Goal: Information Seeking & Learning: Check status

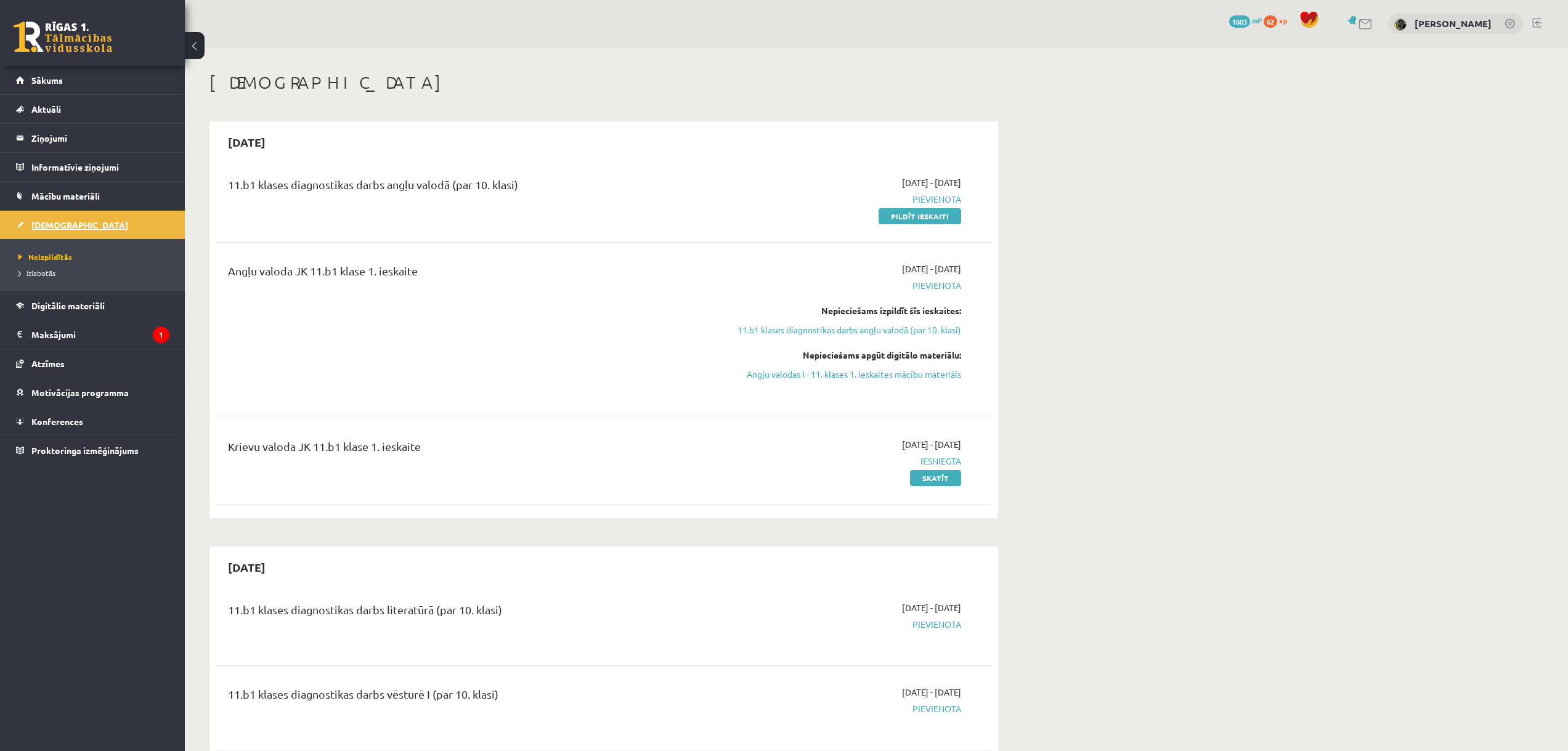
click at [62, 222] on span "[DEMOGRAPHIC_DATA]" at bounding box center [80, 225] width 97 height 11
click at [56, 355] on link "Atzīmes" at bounding box center [93, 363] width 153 height 29
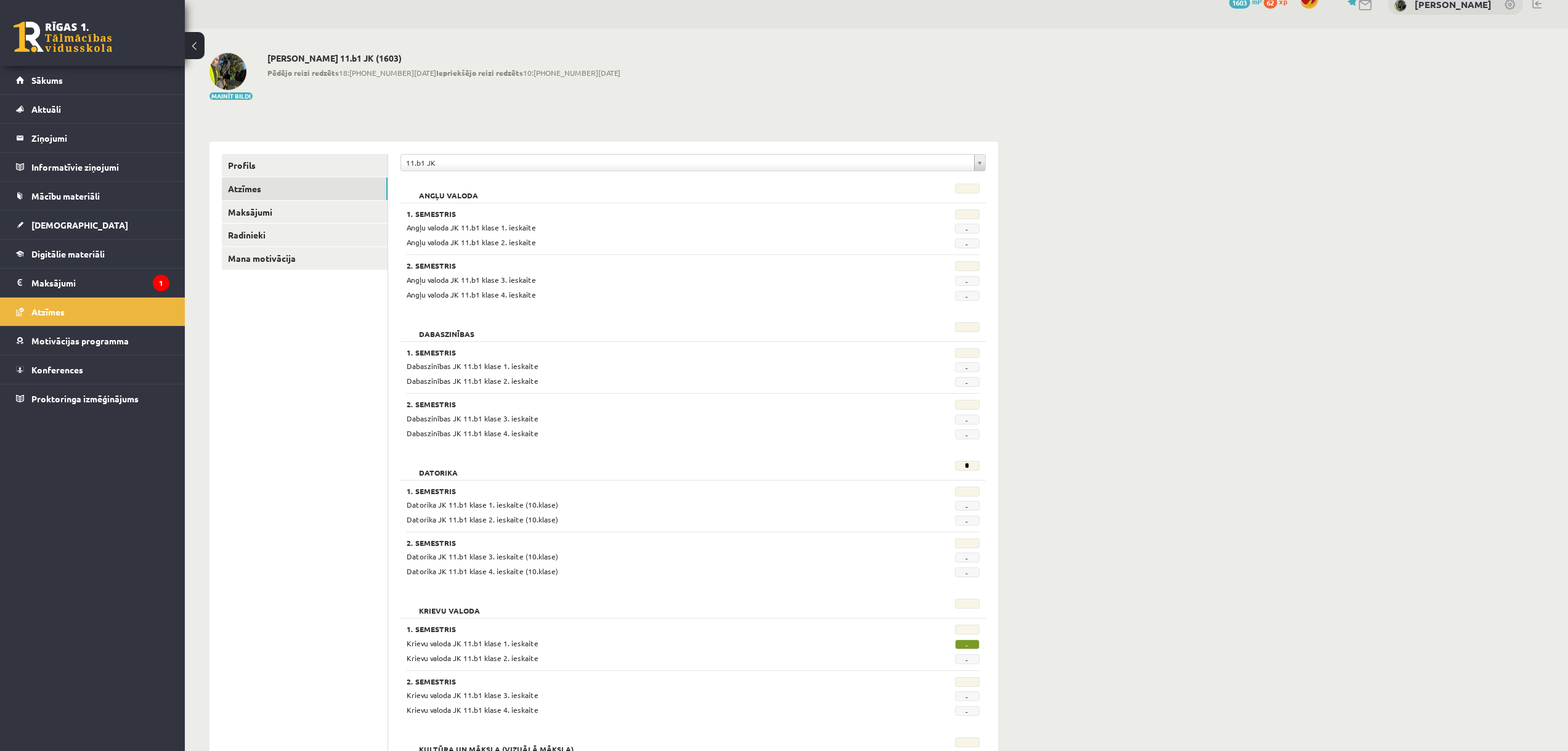
scroll to position [5, 0]
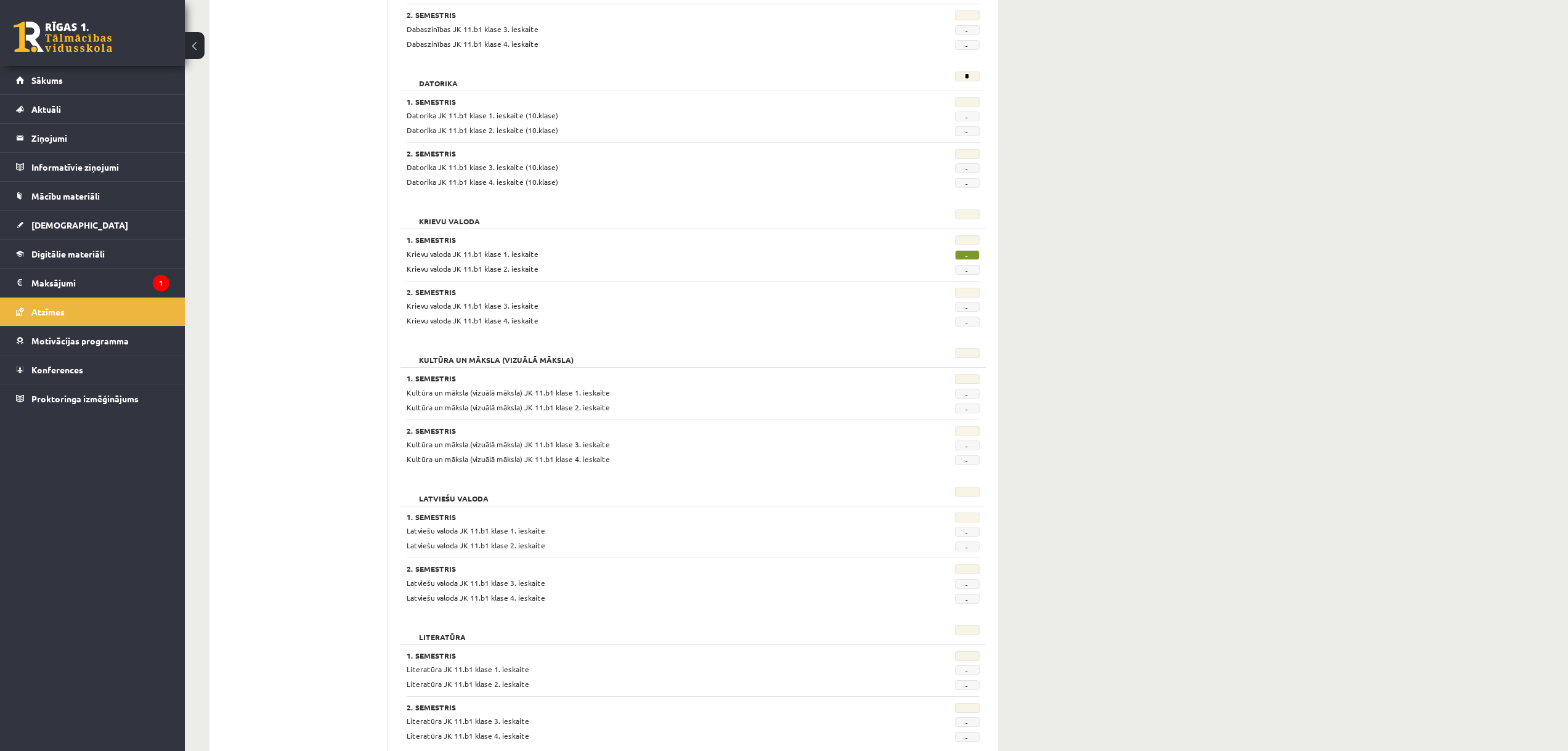
scroll to position [374, 0]
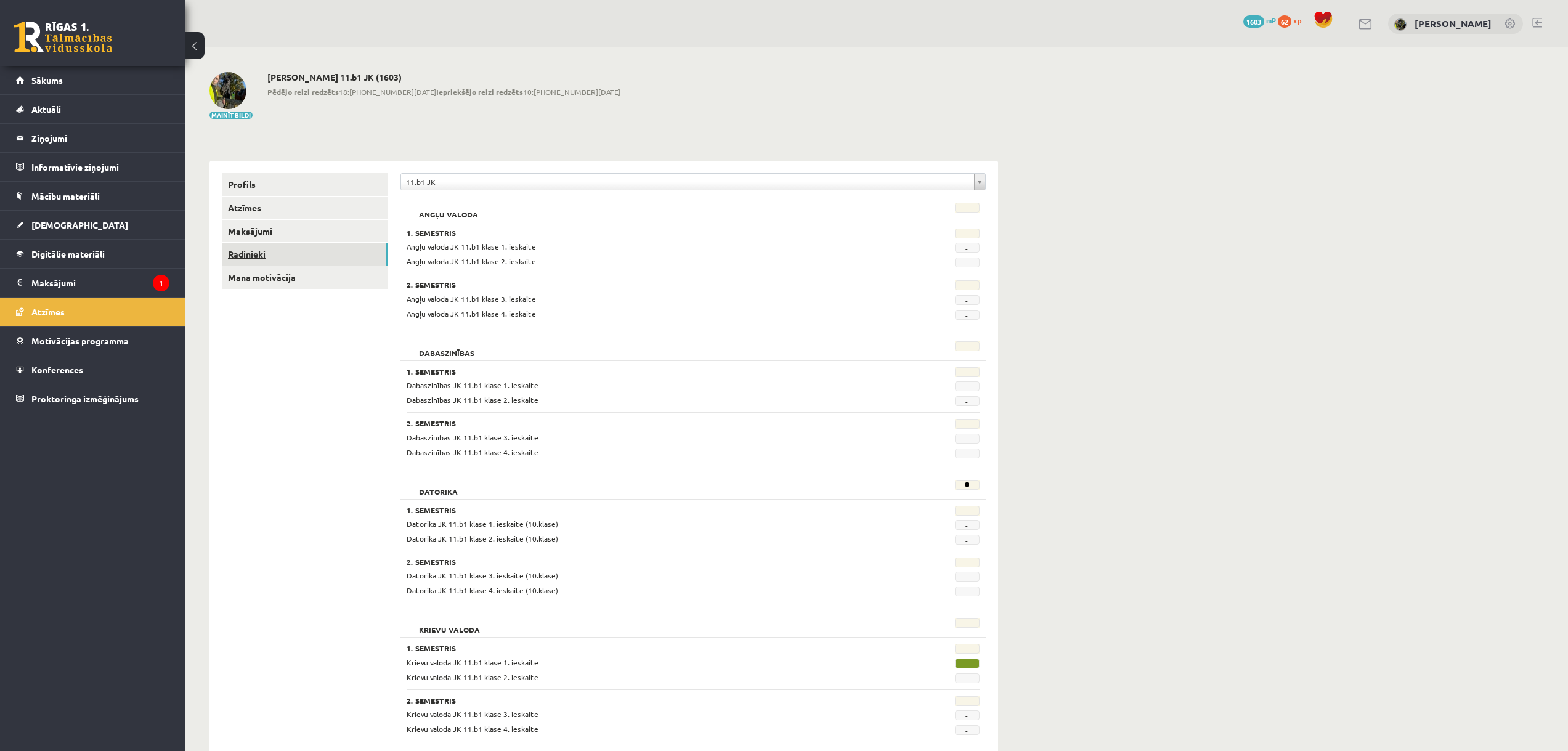
click at [257, 250] on link "Radinieki" at bounding box center [305, 254] width 165 height 23
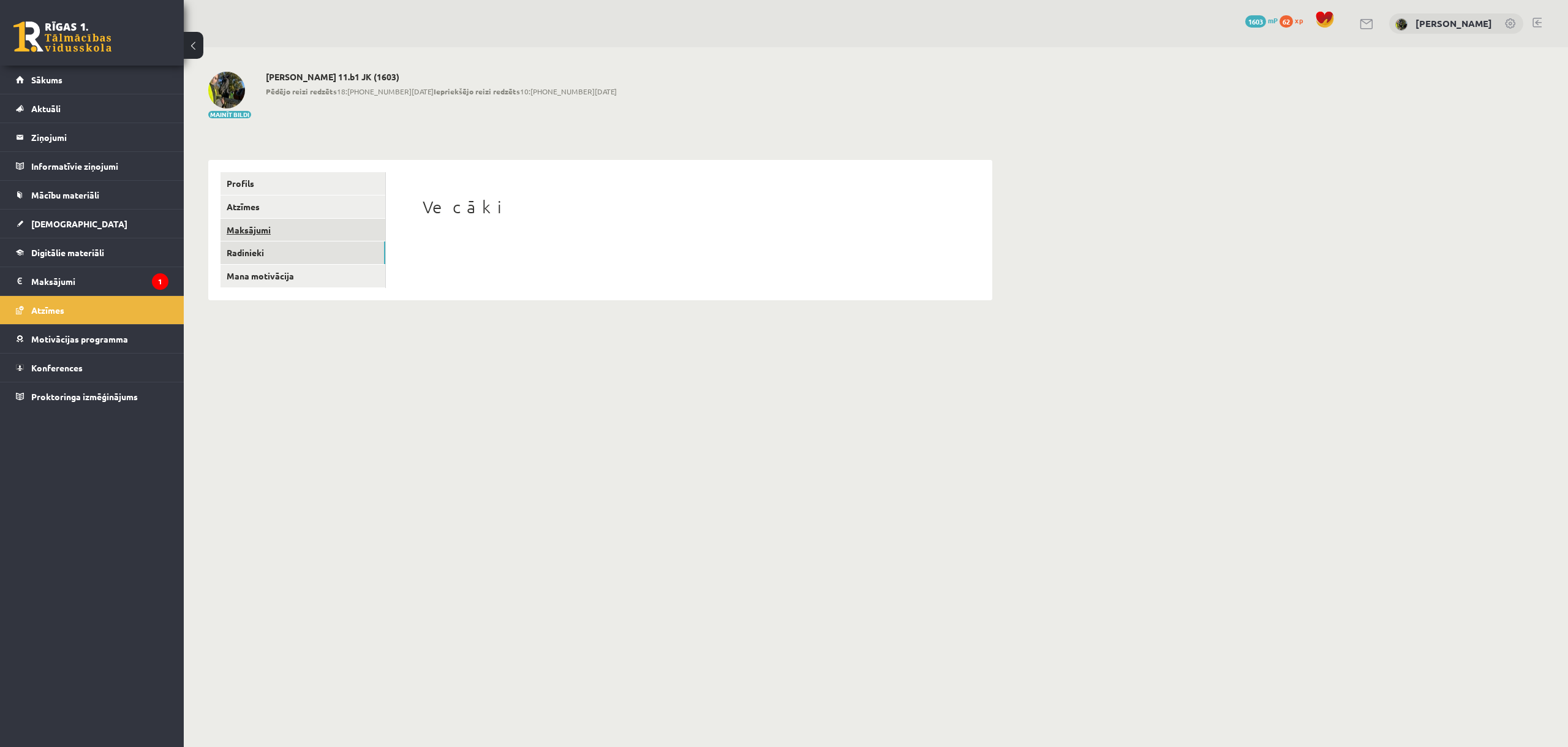
click at [268, 227] on link "Maksājumi" at bounding box center [303, 230] width 165 height 22
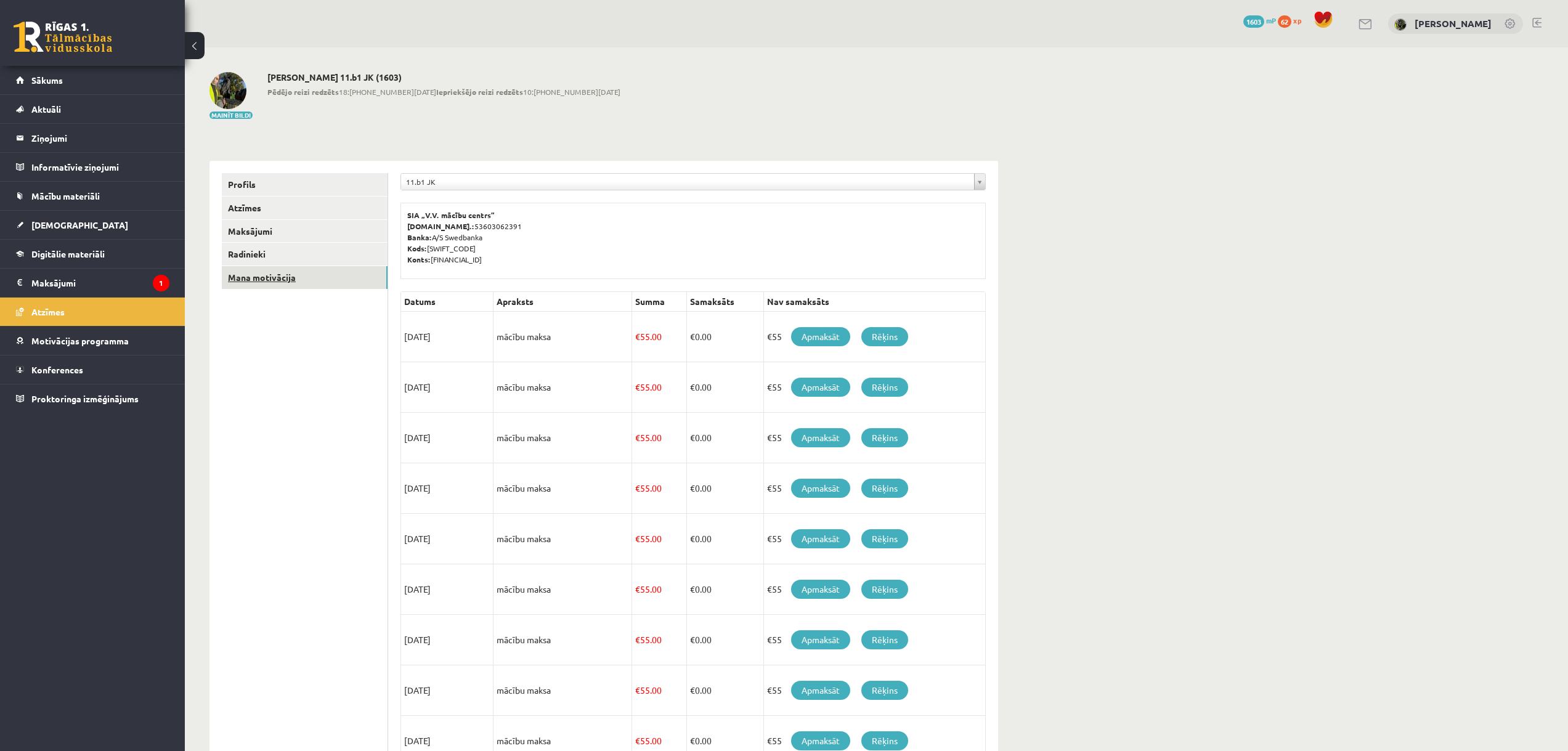
click at [320, 273] on link "Mana motivācija" at bounding box center [305, 277] width 165 height 23
